Goal: Task Accomplishment & Management: Complete application form

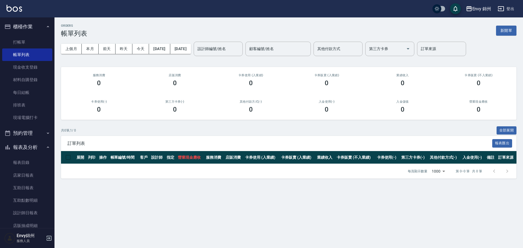
click at [509, 32] on button "新開單" at bounding box center [506, 31] width 20 height 10
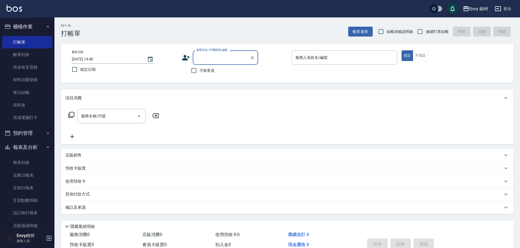
click at [187, 57] on icon at bounding box center [186, 58] width 8 height 8
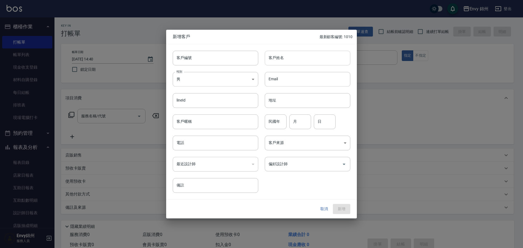
click at [281, 57] on input "客戶姓名" at bounding box center [308, 58] width 86 height 15
type input "[PERSON_NAME]"
click at [217, 75] on body "Envy 錦州 登出 櫃檯作業 打帳單 帳單列表 現金收支登錄 材料自購登錄 每日結帳 排班表 現場電腦打卡 預約管理 預約管理 單日預約紀錄 單週預約紀錄 …" at bounding box center [261, 136] width 523 height 273
click at [190, 115] on li "女" at bounding box center [216, 111] width 86 height 9
type input "[DEMOGRAPHIC_DATA]"
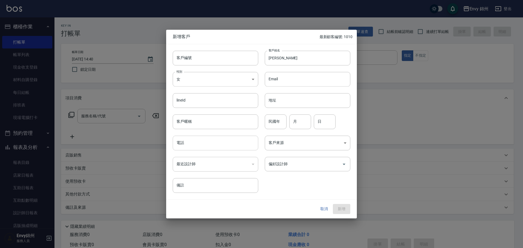
click at [199, 142] on input "電話" at bounding box center [216, 143] width 86 height 15
type input "0905188926"
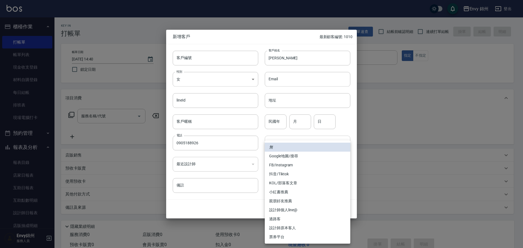
click at [296, 137] on body "Envy 錦州 登出 櫃檯作業 打帳單 帳單列表 現金收支登錄 材料自購登錄 每日結帳 排班表 現場電腦打卡 預約管理 預約管理 單日預約紀錄 單週預約紀錄 …" at bounding box center [261, 136] width 523 height 273
click at [293, 156] on li "Google地圖/搜尋" at bounding box center [308, 156] width 86 height 9
type input "Google地圖/搜尋"
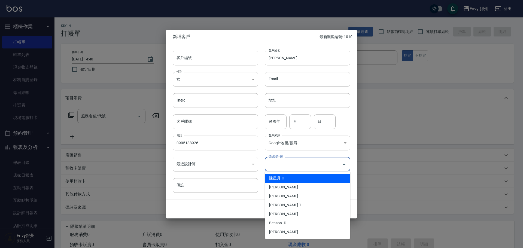
click at [305, 163] on input "偏好設計師" at bounding box center [303, 164] width 72 height 10
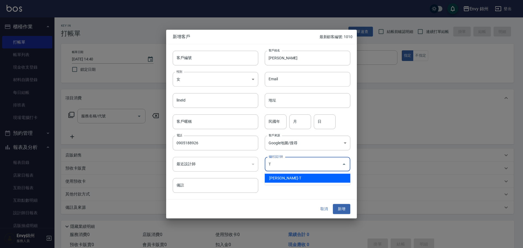
click at [289, 180] on li "[PERSON_NAME]-T" at bounding box center [308, 178] width 86 height 9
type input "[PERSON_NAME]"
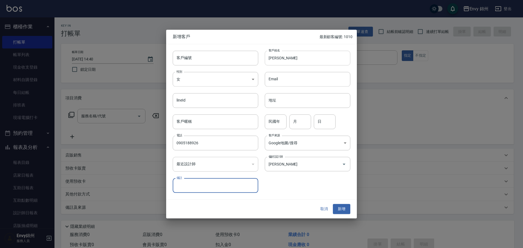
click at [293, 62] on input "[PERSON_NAME]" at bounding box center [308, 58] width 86 height 15
click at [348, 204] on button "新增" at bounding box center [341, 209] width 17 height 10
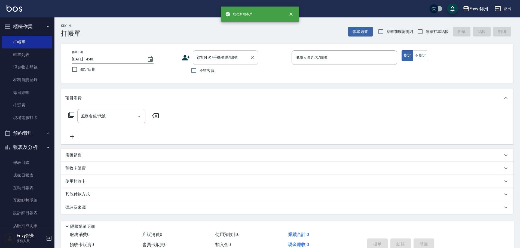
click at [227, 59] on input "顧客姓名/手機號碼/編號" at bounding box center [221, 58] width 52 height 10
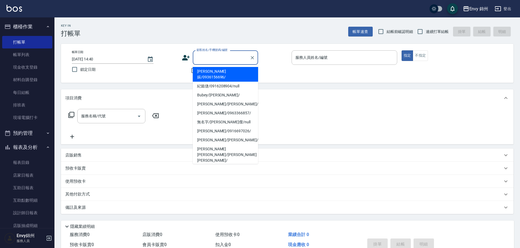
paste input "[PERSON_NAME]"
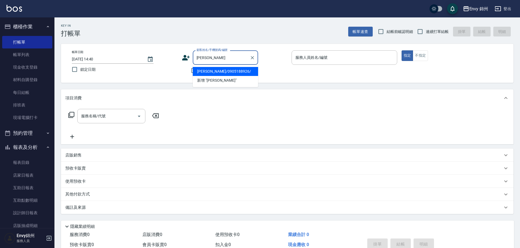
click at [228, 72] on li "[PERSON_NAME]/0905188926/" at bounding box center [225, 71] width 65 height 9
type input "[PERSON_NAME]/0905188926/"
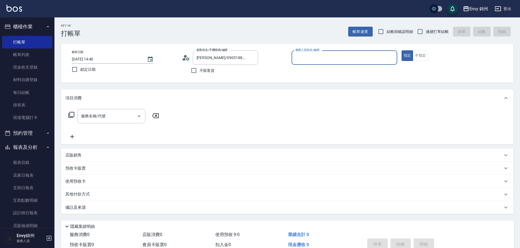
type input "Ting-T"
click at [105, 115] on div "服務名稱/代號 服務名稱/代號" at bounding box center [111, 116] width 68 height 14
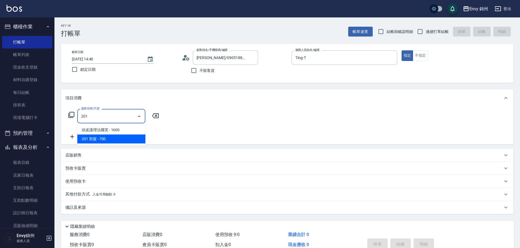
type input "201 剪髮(201)"
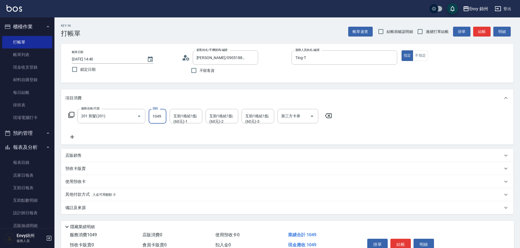
type input "1049"
click at [101, 208] on div "備註及來源" at bounding box center [284, 208] width 438 height 6
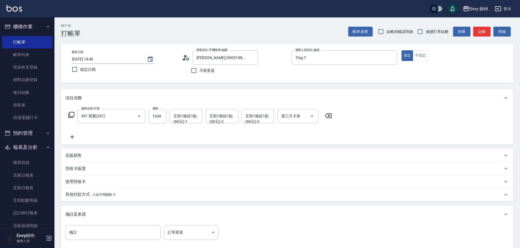
click at [198, 224] on div "備註及來源 備註 備註 訂單來源 ​ 訂單來源" at bounding box center [287, 228] width 453 height 45
click at [200, 225] on div "備註 備註 訂單來源 ​ 訂單來源" at bounding box center [287, 237] width 453 height 28
click at [199, 240] on div "備註 備註 訂單來源 ​ 訂單來源" at bounding box center [287, 235] width 444 height 21
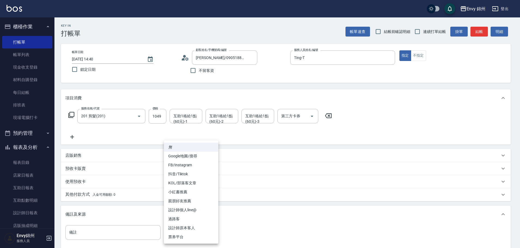
click at [199, 233] on body "Envy 錦州 登出 櫃檯作業 打帳單 帳單列表 現金收支登錄 材料自購登錄 每日結帳 排班表 現場電腦打卡 預約管理 預約管理 單日預約紀錄 單週預約紀錄 …" at bounding box center [260, 155] width 520 height 310
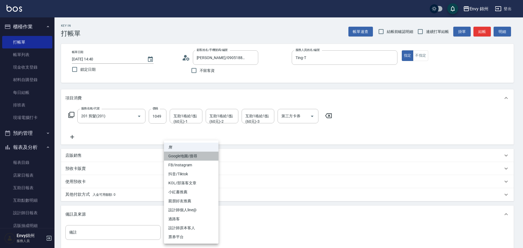
click at [197, 153] on li "Google地圖/搜尋" at bounding box center [191, 156] width 54 height 9
type input "Google地圖/搜尋"
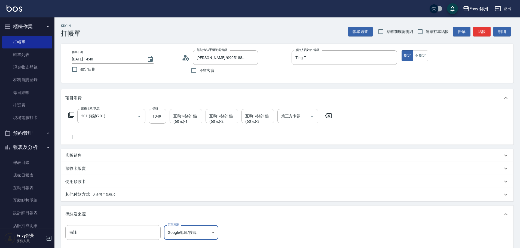
scroll to position [64, 0]
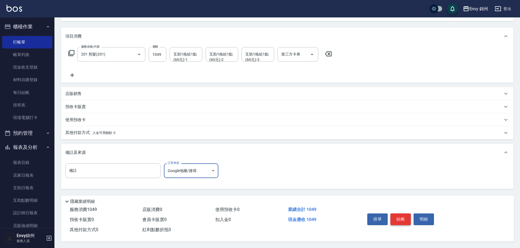
click at [399, 220] on button "結帳" at bounding box center [401, 219] width 20 height 11
